Goal: Navigation & Orientation: Go to known website

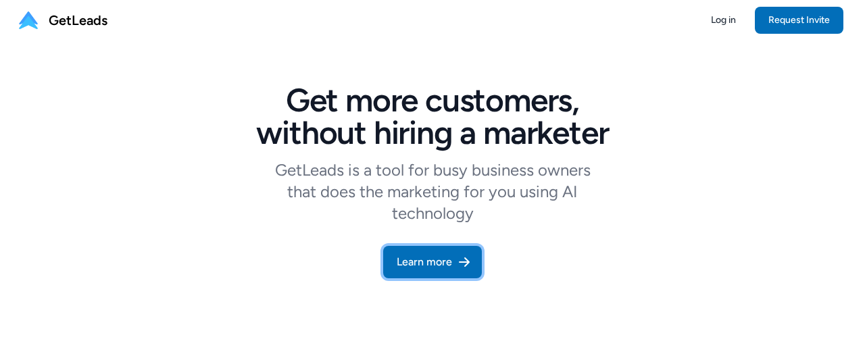
click at [444, 262] on link "Learn more" at bounding box center [432, 262] width 99 height 32
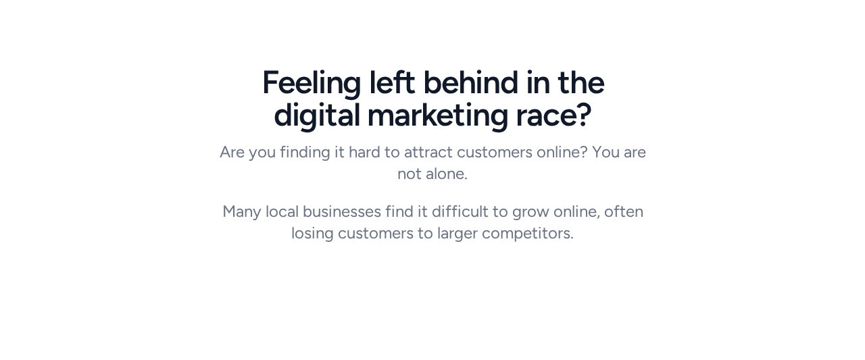
scroll to position [387, 0]
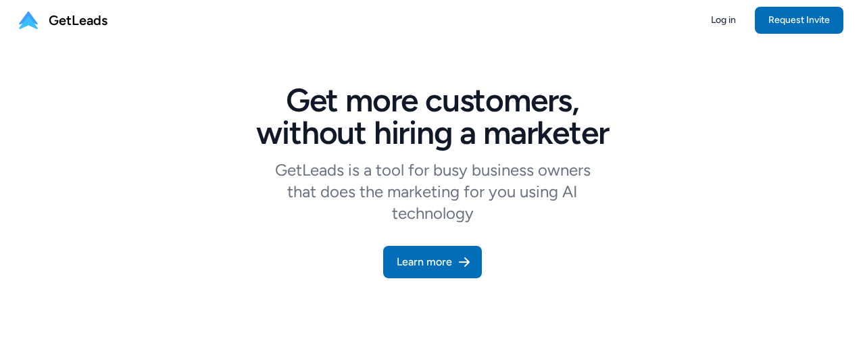
click at [68, 22] on span "GetLeads" at bounding box center [78, 20] width 59 height 19
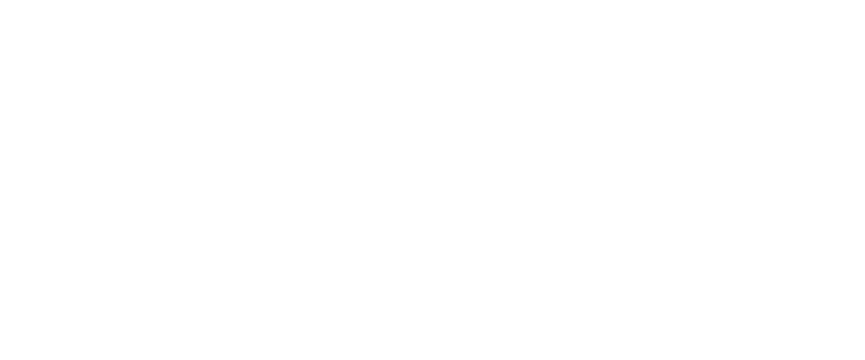
scroll to position [302, 0]
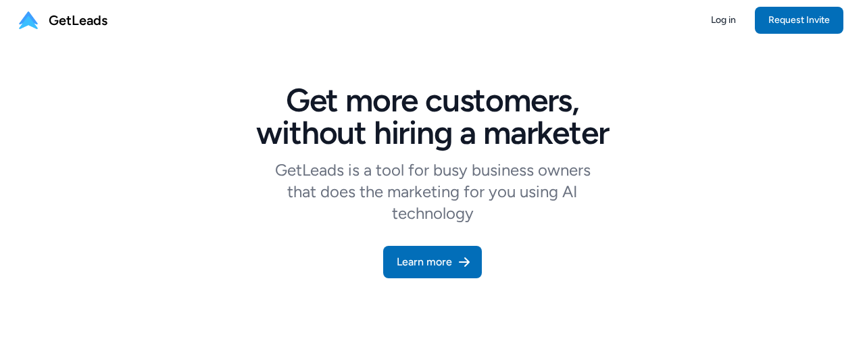
click at [78, 21] on span "GetLeads" at bounding box center [78, 20] width 59 height 19
